Goal: Find specific page/section: Find specific page/section

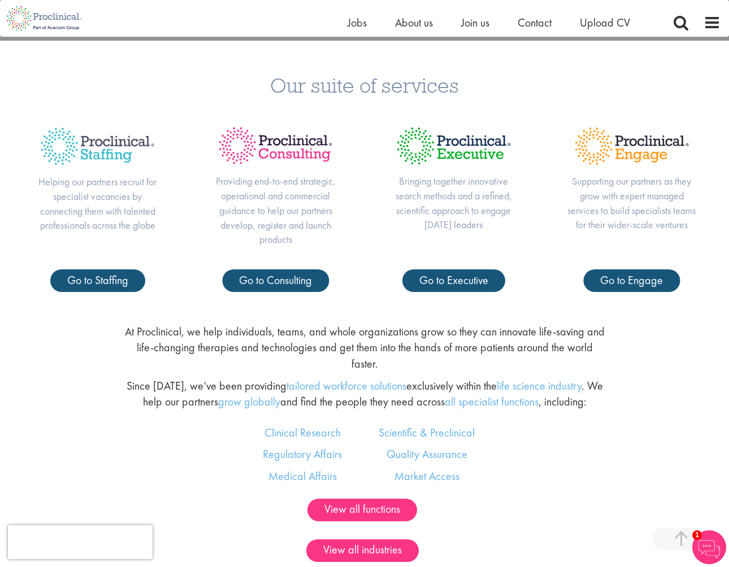
scroll to position [564, 0]
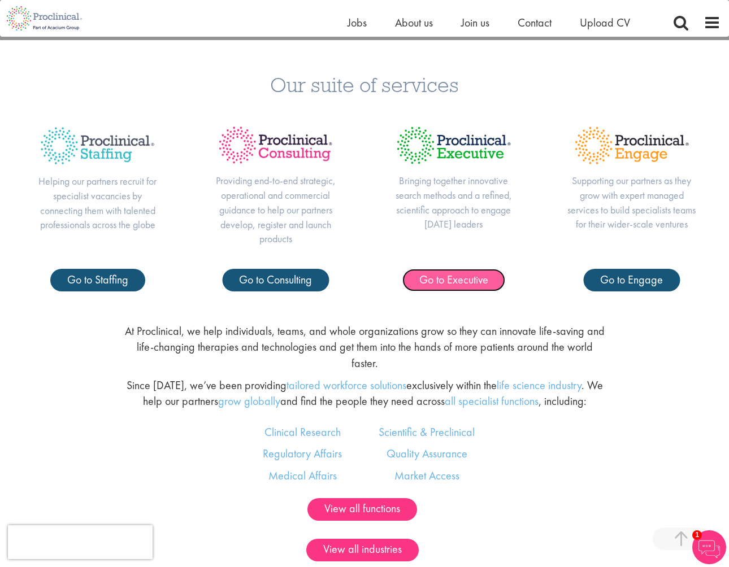
click at [479, 284] on span "Go to Executive" at bounding box center [453, 279] width 69 height 15
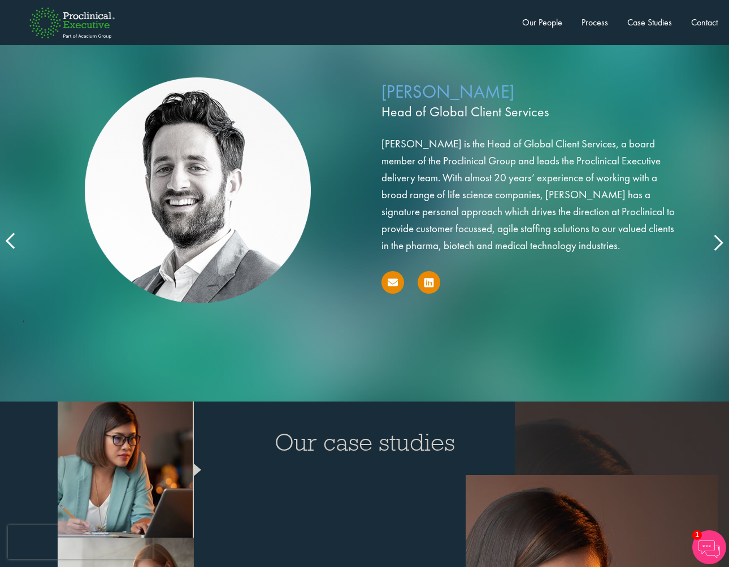
scroll to position [1879, 0]
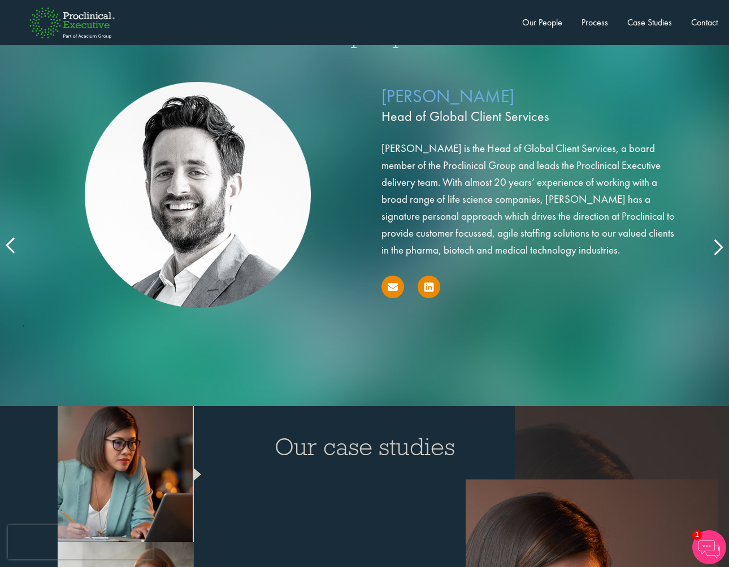
click at [11, 246] on icon at bounding box center [11, 246] width 0 height 0
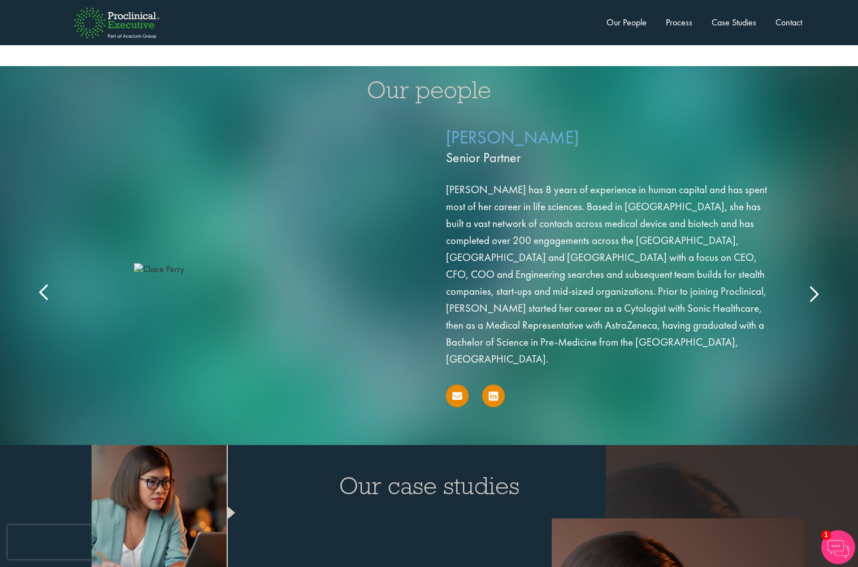
scroll to position [1782, 0]
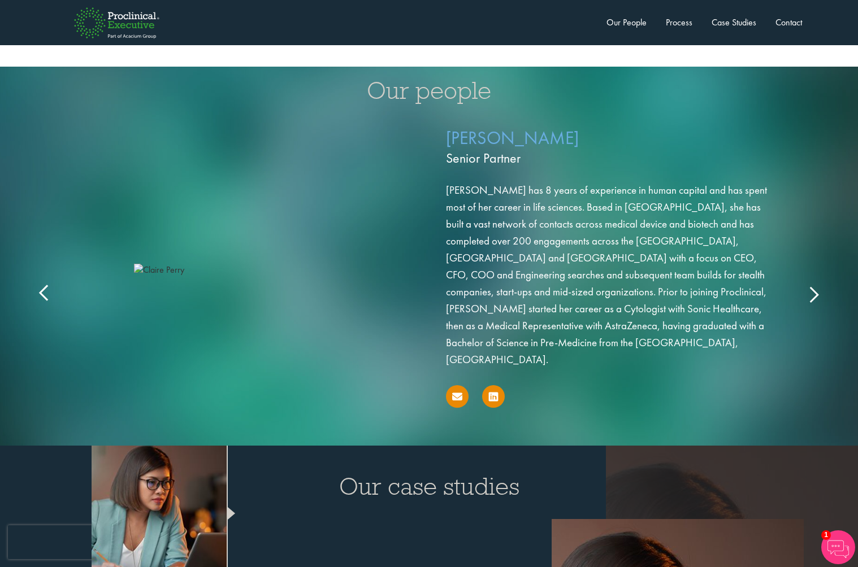
click at [45, 294] on icon at bounding box center [45, 294] width 0 height 0
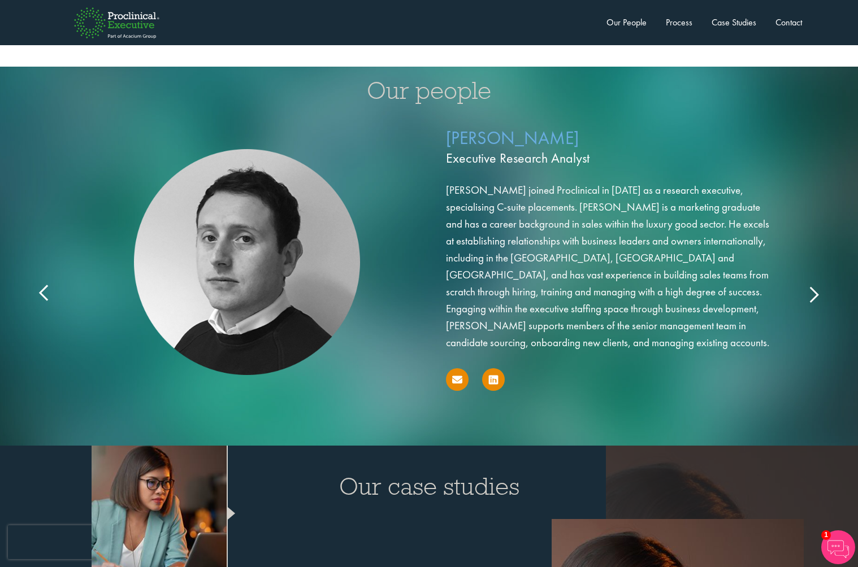
click at [45, 294] on icon at bounding box center [45, 294] width 0 height 0
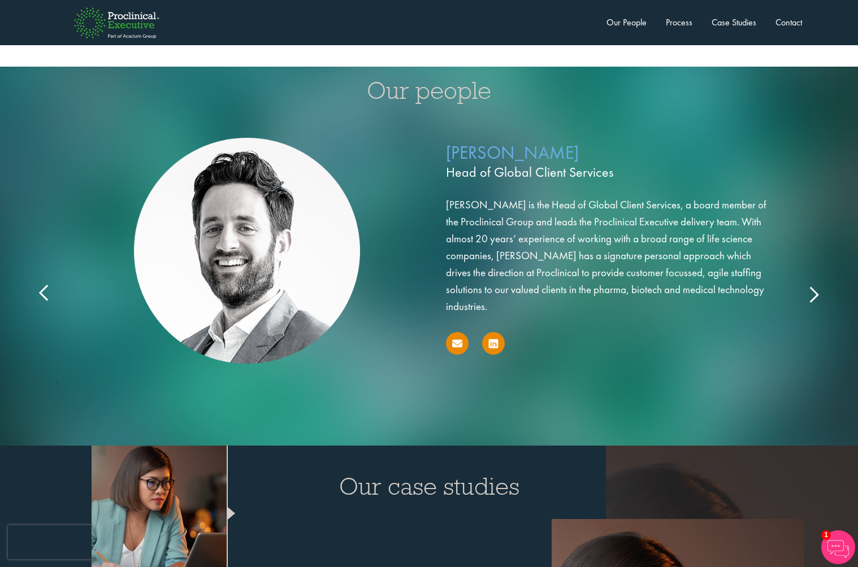
click at [45, 294] on icon at bounding box center [45, 294] width 0 height 0
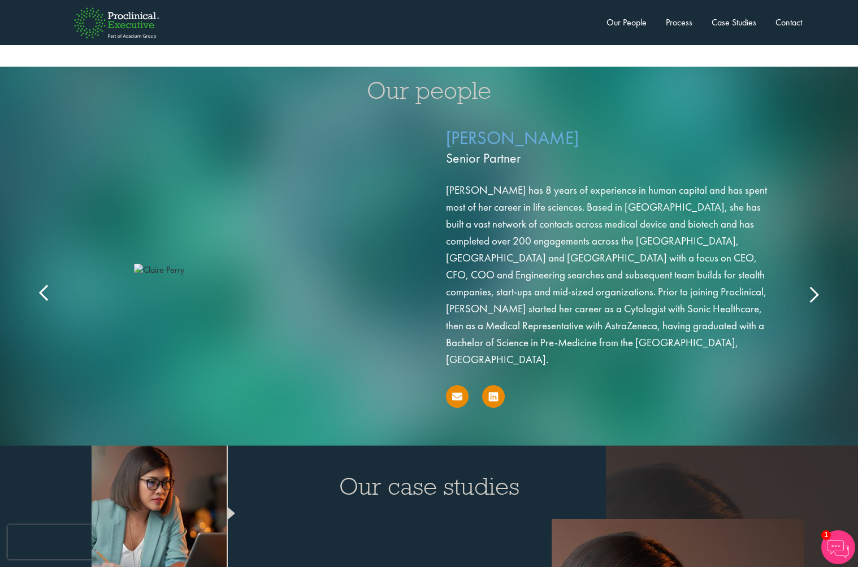
click at [728, 294] on icon at bounding box center [813, 294] width 0 height 0
